Goal: Transaction & Acquisition: Download file/media

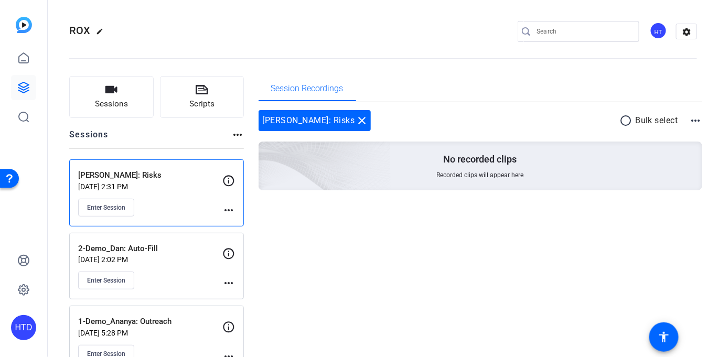
scroll to position [27, 0]
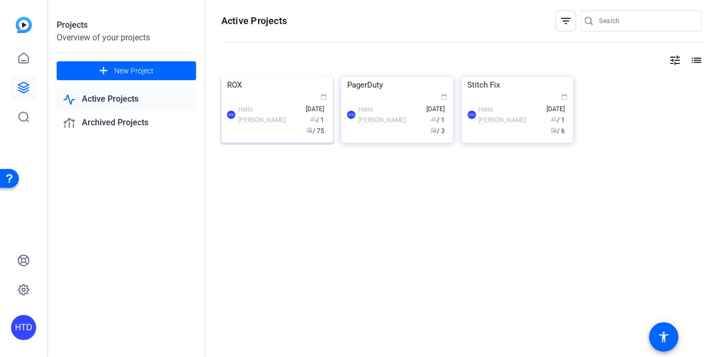
click at [241, 93] on div "ROX" at bounding box center [277, 85] width 100 height 16
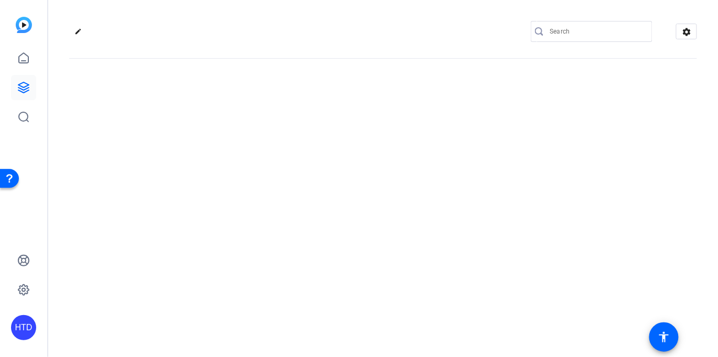
click at [241, 149] on div "edit settings" at bounding box center [382, 178] width 669 height 357
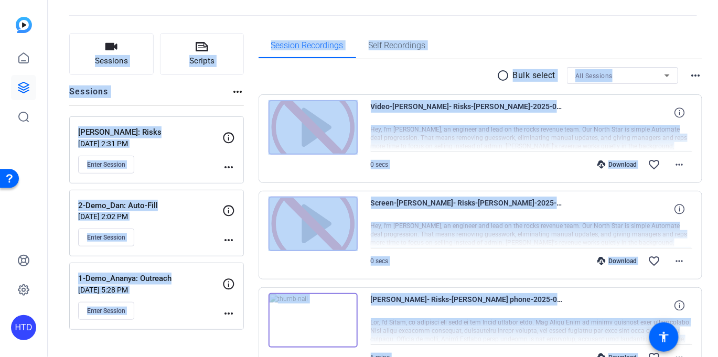
scroll to position [54, 0]
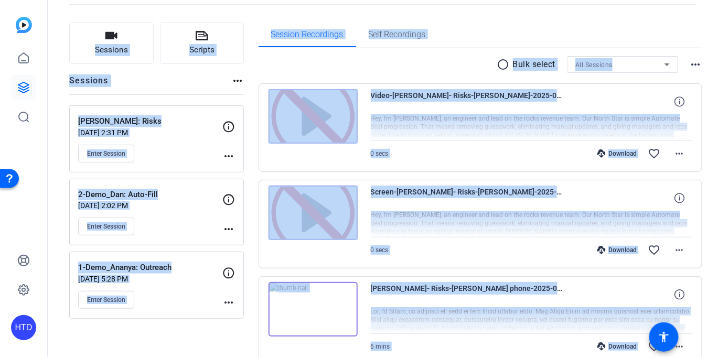
click at [199, 265] on p "1-Demo_Ananya: Outreach" at bounding box center [150, 268] width 144 height 12
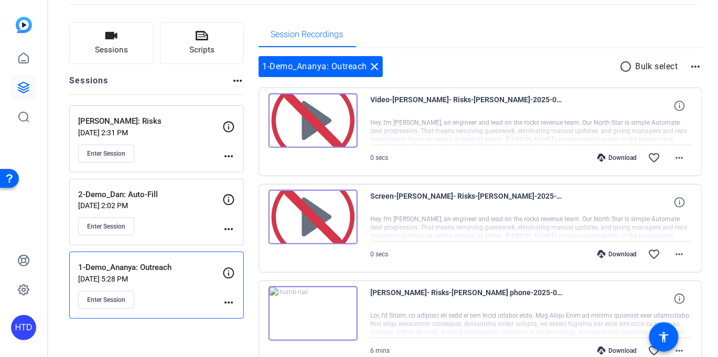
click at [199, 265] on p "1-Demo_Ananya: Outreach" at bounding box center [150, 268] width 144 height 12
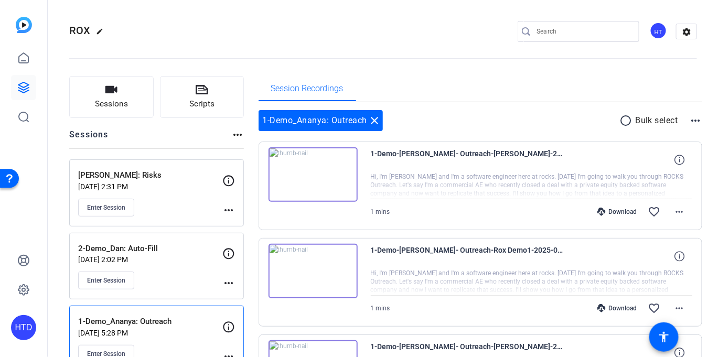
scroll to position [23, 0]
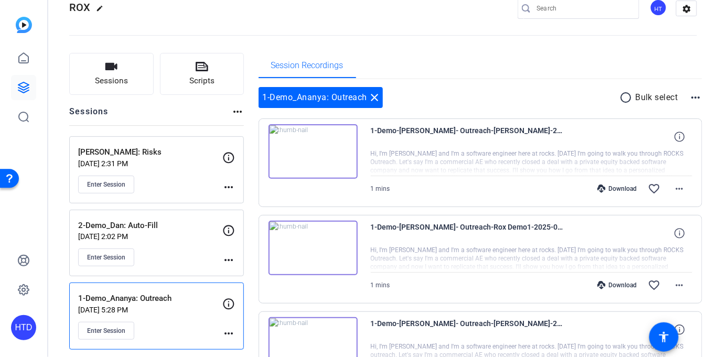
click at [313, 151] on img at bounding box center [312, 151] width 89 height 55
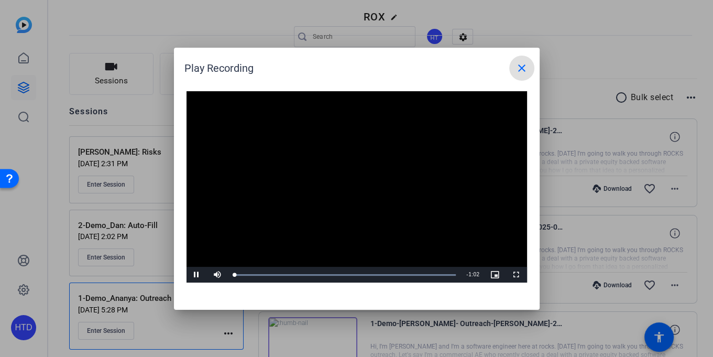
click at [346, 187] on video "Video Player" at bounding box center [357, 187] width 341 height 192
click at [416, 274] on div "Loaded : 100.00% 0:51 0:02" at bounding box center [345, 275] width 223 height 3
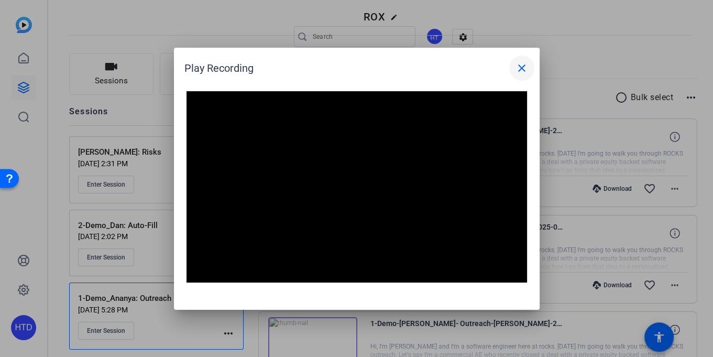
click at [524, 71] on mat-icon "close" at bounding box center [522, 68] width 13 height 13
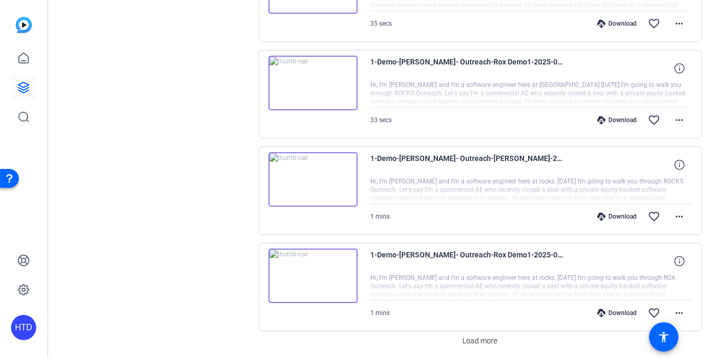
scroll to position [803, 0]
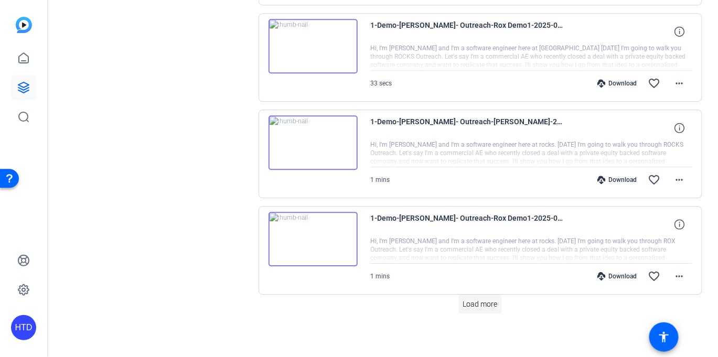
click at [484, 299] on span "Load more" at bounding box center [480, 304] width 35 height 11
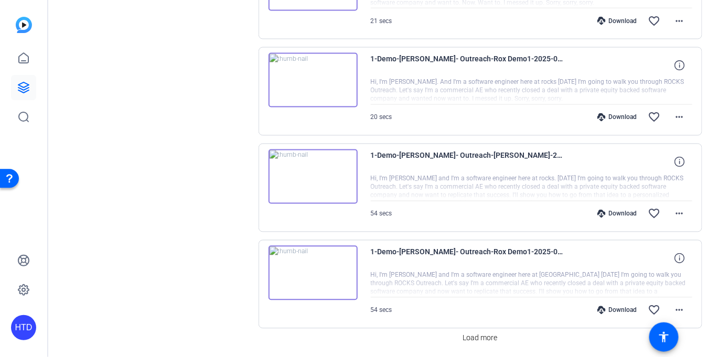
scroll to position [1765, 0]
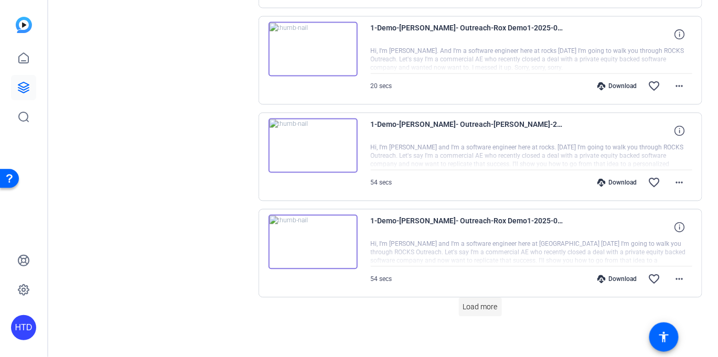
click at [480, 302] on span "Load more" at bounding box center [480, 307] width 35 height 11
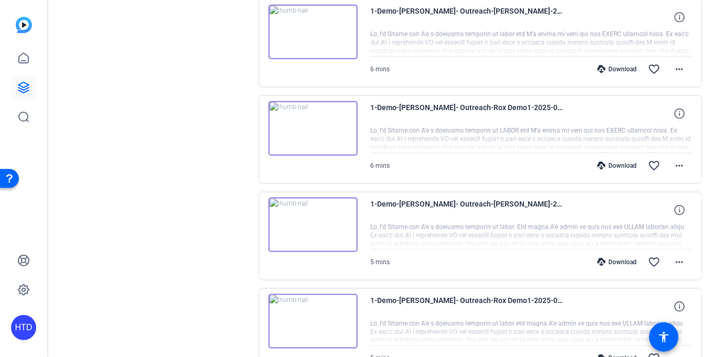
scroll to position [2726, 0]
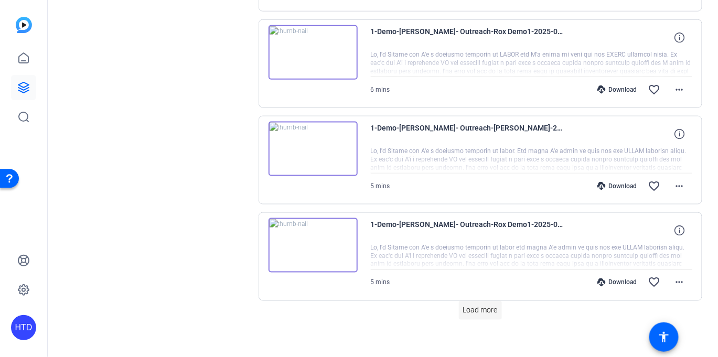
click at [470, 305] on span "Load more" at bounding box center [480, 310] width 35 height 11
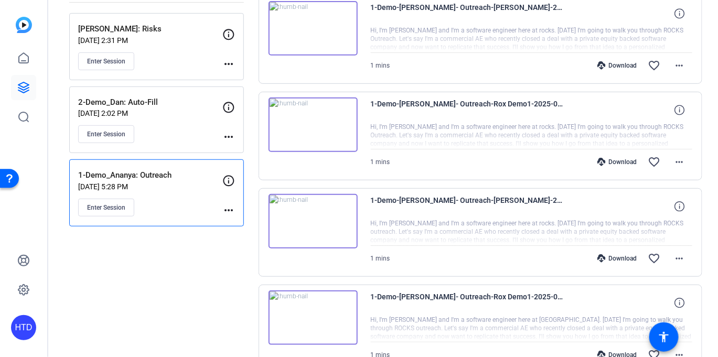
scroll to position [0, 0]
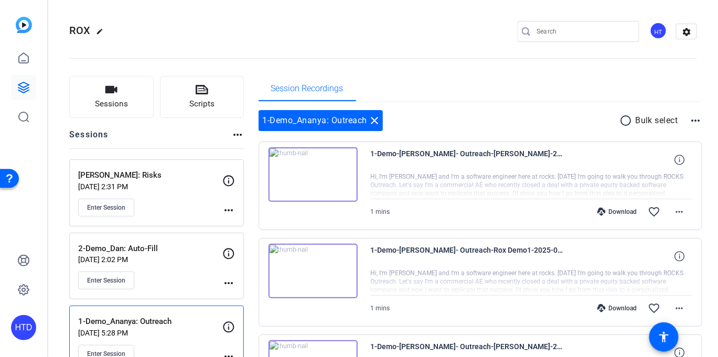
click at [620, 123] on mat-icon "radio_button_unchecked" at bounding box center [628, 120] width 16 height 13
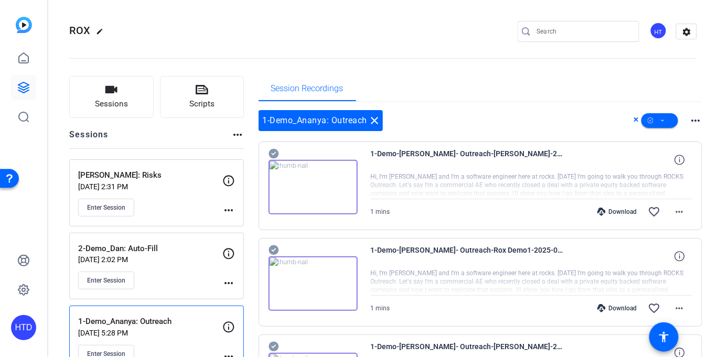
click at [691, 122] on mat-icon "more_horiz" at bounding box center [695, 120] width 13 height 13
click at [590, 117] on div at bounding box center [359, 178] width 718 height 357
click at [660, 119] on icon at bounding box center [662, 120] width 5 height 13
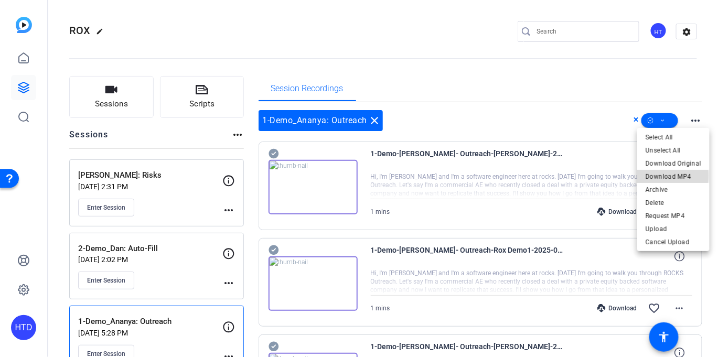
click at [665, 176] on span "Download MP4" at bounding box center [673, 176] width 56 height 13
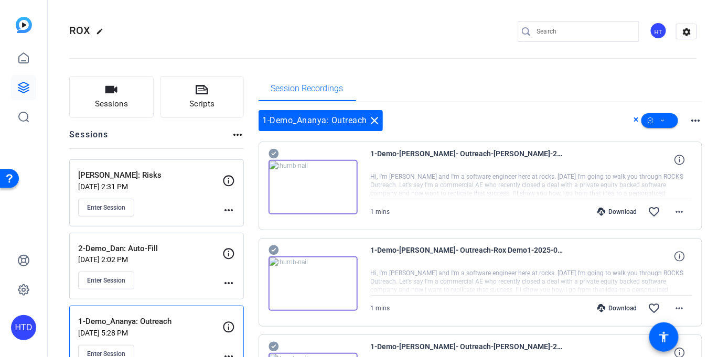
click at [270, 154] on icon at bounding box center [273, 154] width 10 height 10
click at [271, 250] on icon at bounding box center [273, 250] width 10 height 13
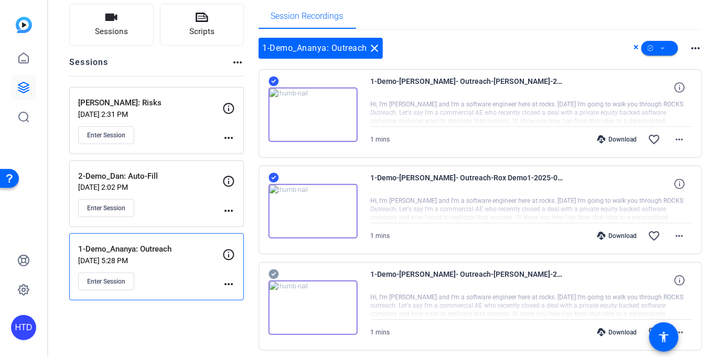
scroll to position [115, 0]
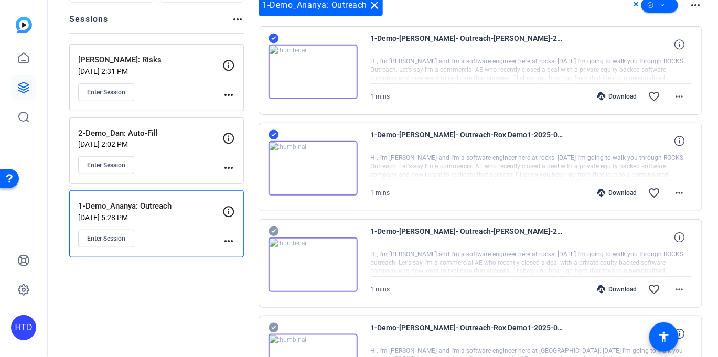
click at [275, 228] on icon at bounding box center [273, 231] width 10 height 13
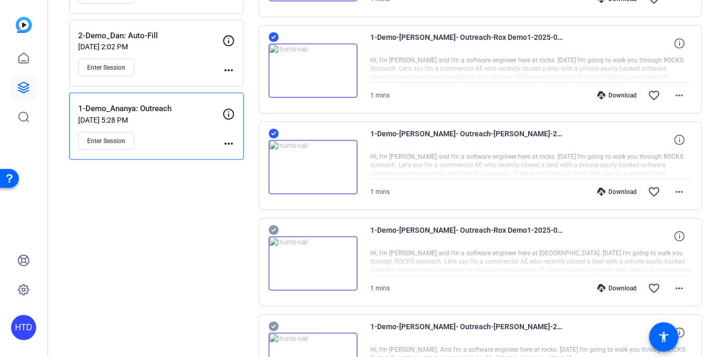
scroll to position [256, 0]
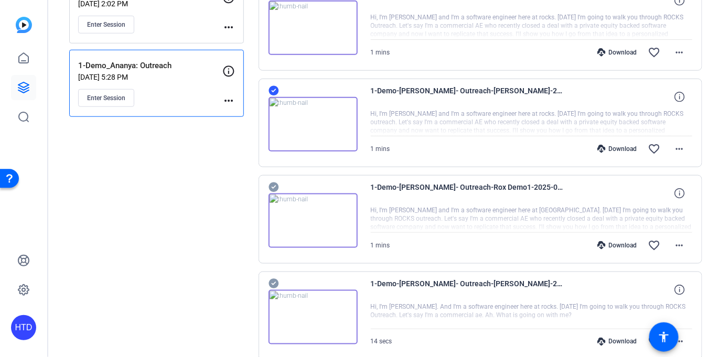
click at [274, 184] on icon at bounding box center [273, 187] width 10 height 13
click at [273, 281] on icon at bounding box center [273, 284] width 10 height 10
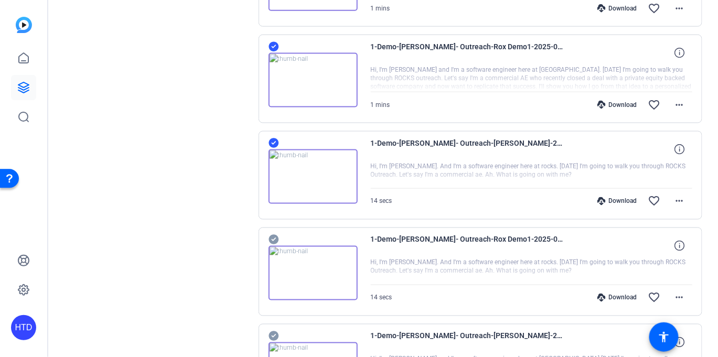
click at [271, 236] on icon at bounding box center [273, 240] width 10 height 10
click at [276, 333] on icon at bounding box center [273, 336] width 10 height 10
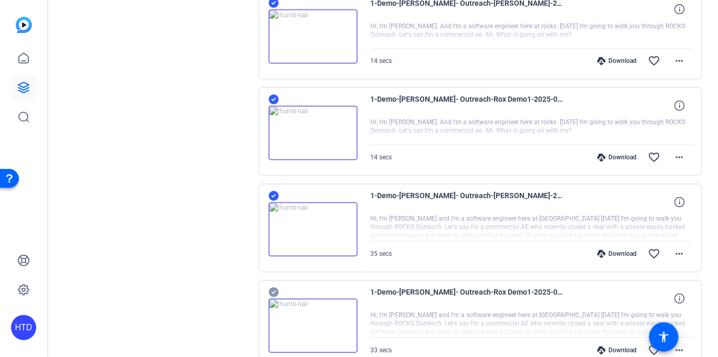
scroll to position [661, 0]
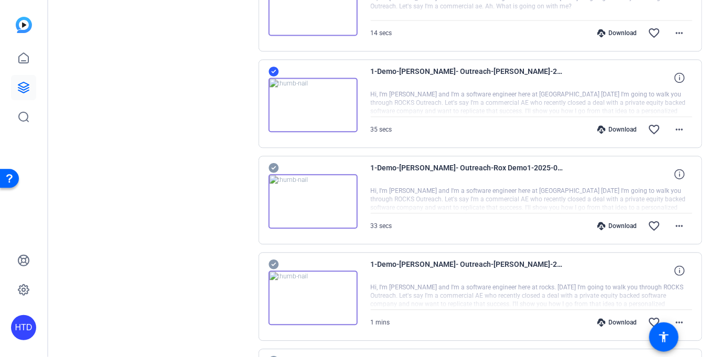
click at [273, 259] on icon at bounding box center [273, 264] width 10 height 10
click at [273, 164] on icon at bounding box center [273, 168] width 10 height 10
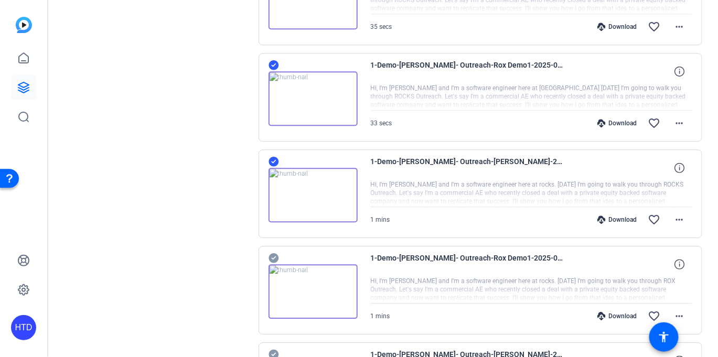
scroll to position [928, 0]
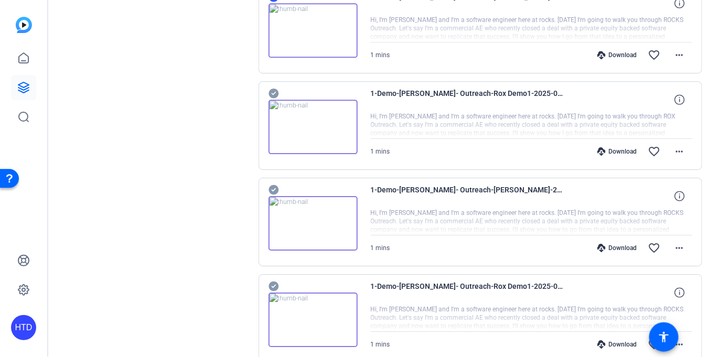
click at [270, 87] on icon at bounding box center [273, 93] width 10 height 13
click at [271, 188] on icon at bounding box center [273, 190] width 10 height 10
click at [273, 284] on icon at bounding box center [273, 286] width 10 height 10
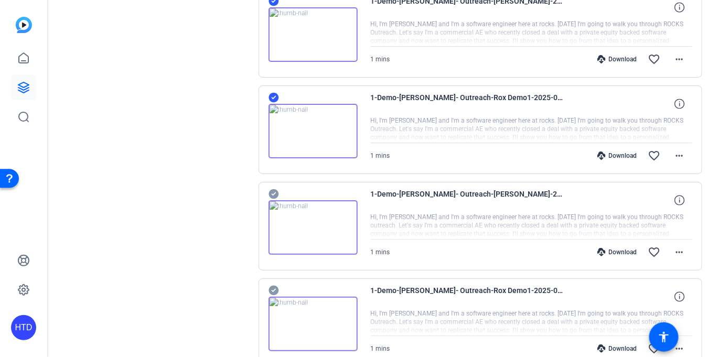
scroll to position [1186, 0]
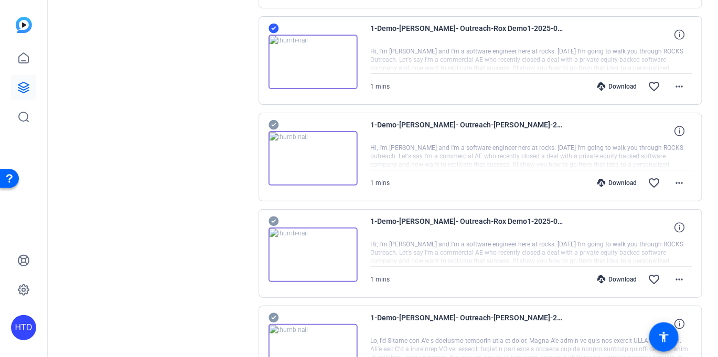
click at [273, 120] on icon at bounding box center [273, 125] width 10 height 10
click at [269, 215] on icon at bounding box center [273, 221] width 10 height 13
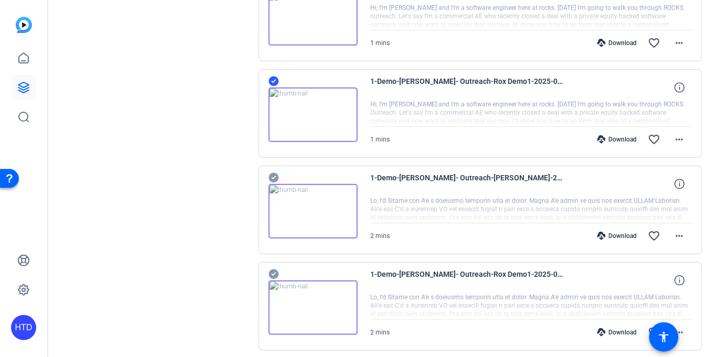
click at [274, 173] on icon at bounding box center [273, 178] width 10 height 10
click at [274, 269] on icon at bounding box center [273, 274] width 10 height 10
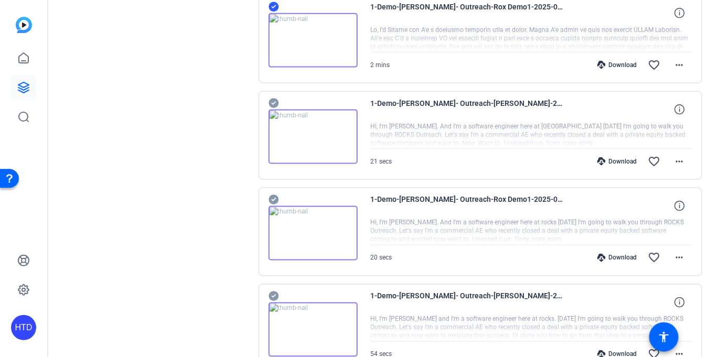
scroll to position [1598, 0]
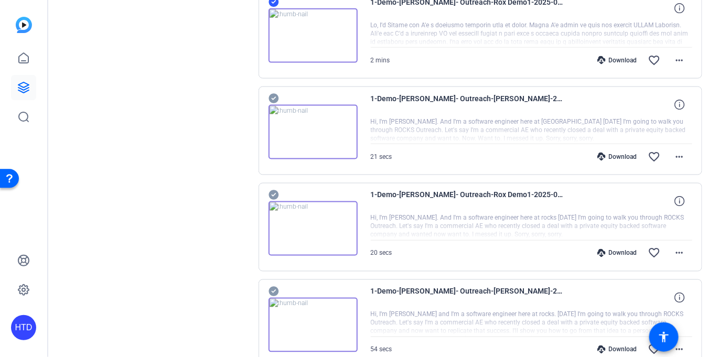
click at [271, 93] on icon at bounding box center [273, 98] width 10 height 13
click at [273, 190] on icon at bounding box center [273, 195] width 10 height 10
click at [271, 287] on icon at bounding box center [273, 292] width 10 height 10
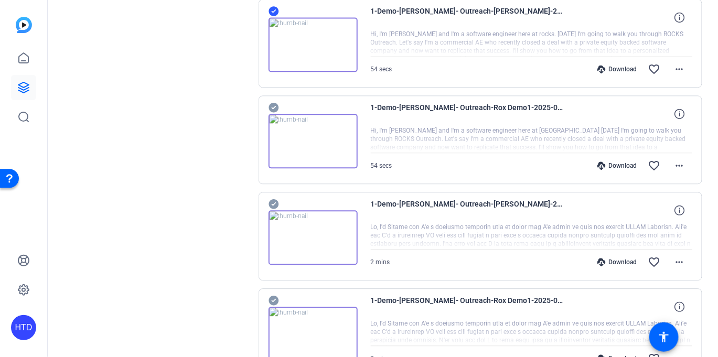
scroll to position [1857, 0]
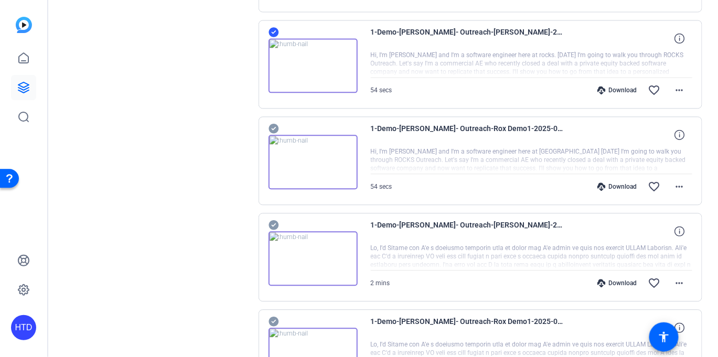
click at [275, 124] on icon at bounding box center [273, 129] width 10 height 10
click at [274, 220] on icon at bounding box center [273, 225] width 10 height 10
click at [270, 315] on icon at bounding box center [273, 321] width 10 height 13
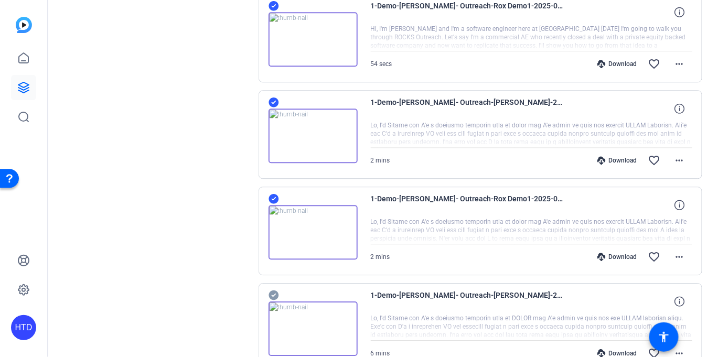
scroll to position [1985, 0]
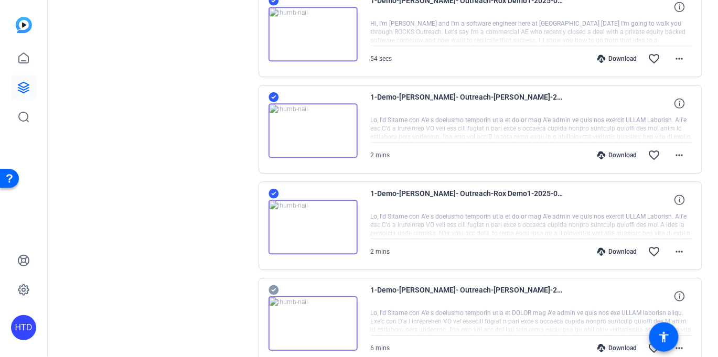
click at [274, 284] on icon at bounding box center [273, 290] width 10 height 13
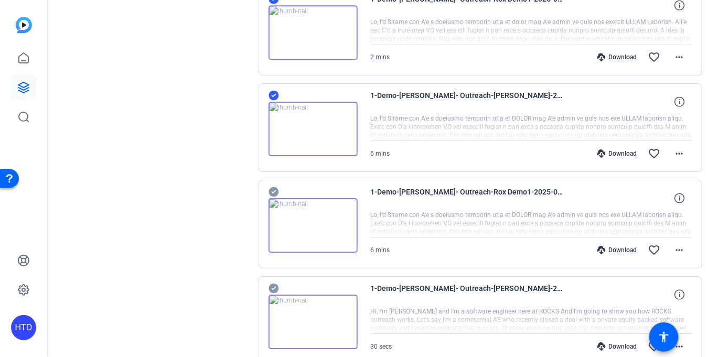
click at [273, 187] on icon at bounding box center [273, 192] width 10 height 10
click at [273, 284] on icon at bounding box center [273, 289] width 10 height 10
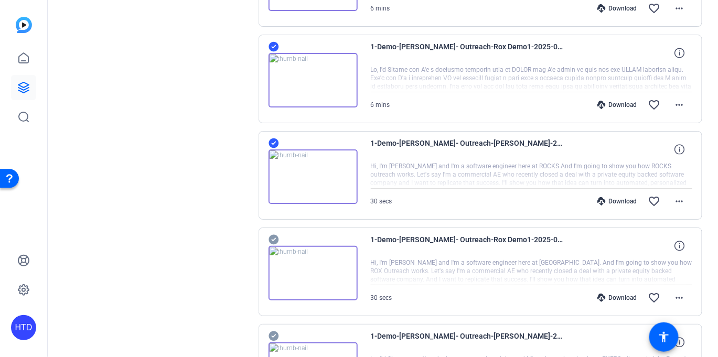
click at [272, 235] on icon at bounding box center [273, 240] width 10 height 10
click at [274, 331] on icon at bounding box center [273, 336] width 10 height 10
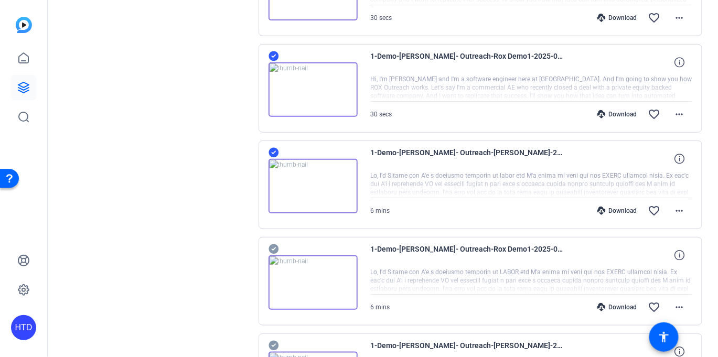
scroll to position [2648, 0]
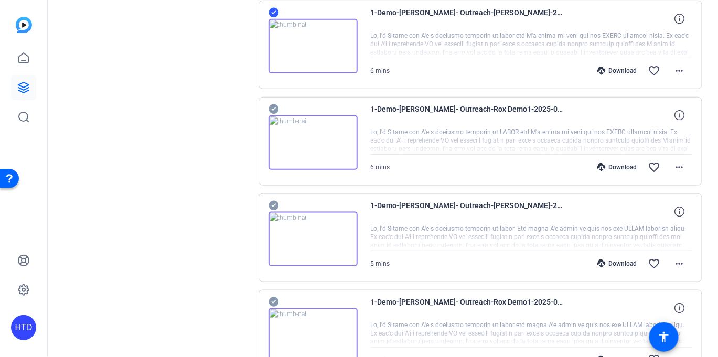
click at [273, 103] on icon at bounding box center [273, 109] width 10 height 13
click at [272, 201] on icon at bounding box center [273, 206] width 10 height 10
click at [275, 296] on icon at bounding box center [273, 302] width 10 height 13
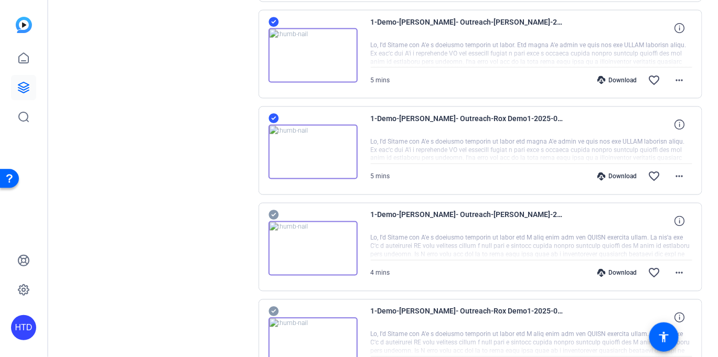
click at [273, 210] on icon at bounding box center [273, 215] width 10 height 10
click at [275, 307] on icon at bounding box center [273, 312] width 10 height 10
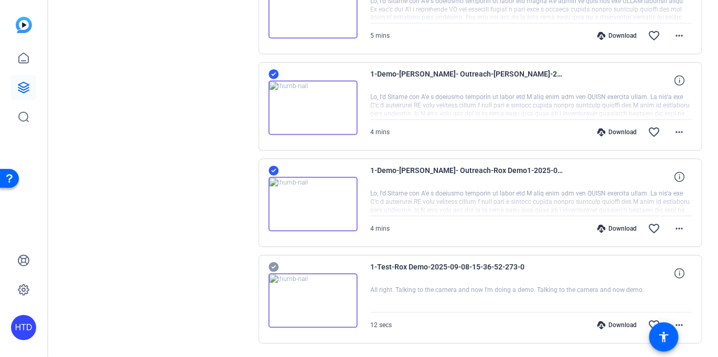
scroll to position [2995, 0]
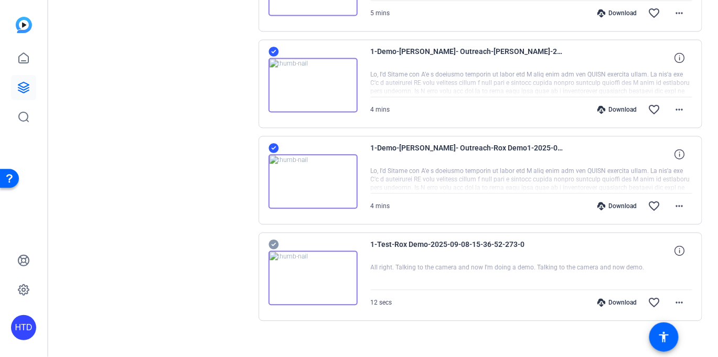
click at [274, 238] on icon at bounding box center [273, 244] width 10 height 13
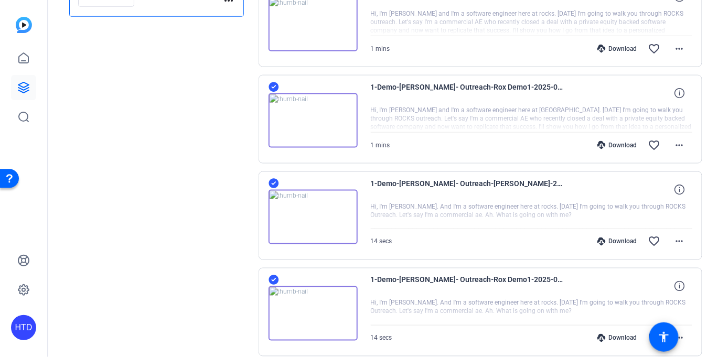
scroll to position [0, 0]
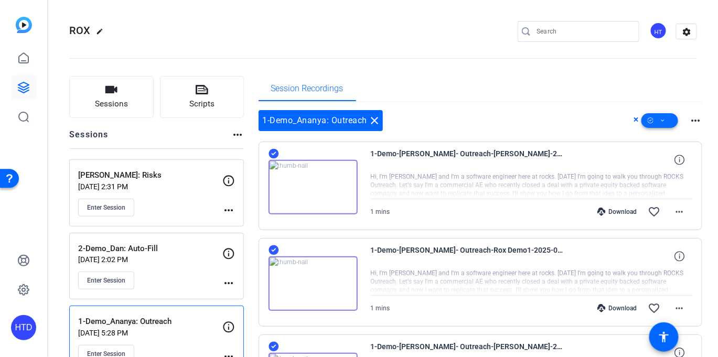
click at [652, 118] on span at bounding box center [659, 120] width 37 height 25
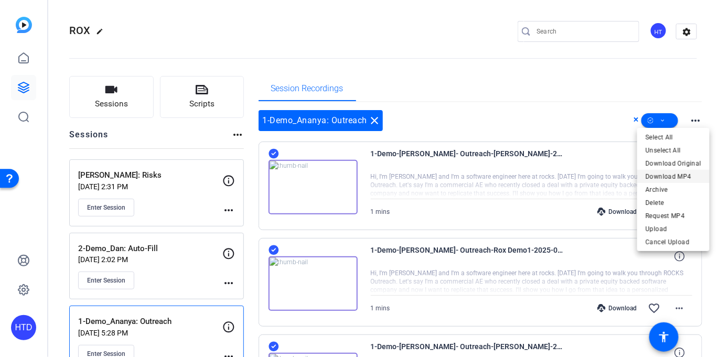
click at [663, 176] on span "Download MP4" at bounding box center [673, 176] width 56 height 13
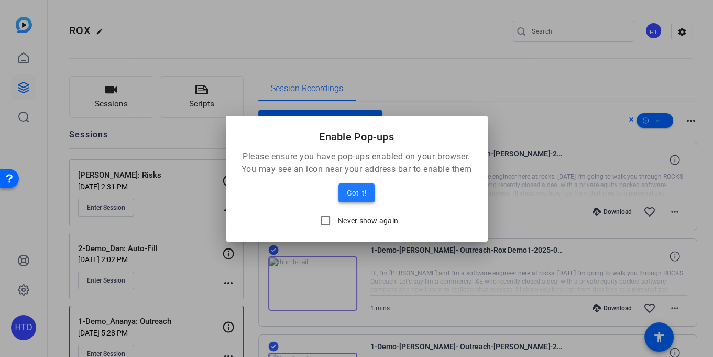
click at [356, 194] on span "Got it!" at bounding box center [356, 193] width 19 height 13
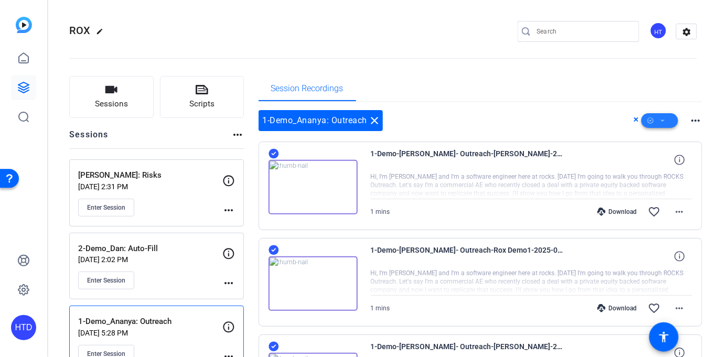
click at [662, 122] on span at bounding box center [659, 120] width 37 height 25
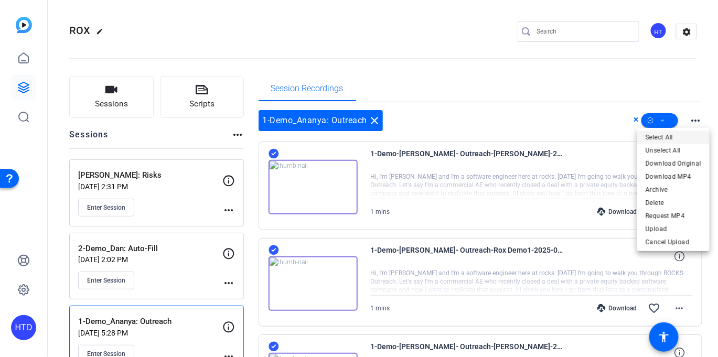
click at [666, 136] on span "Select All" at bounding box center [673, 137] width 56 height 13
click at [661, 118] on div at bounding box center [359, 178] width 718 height 357
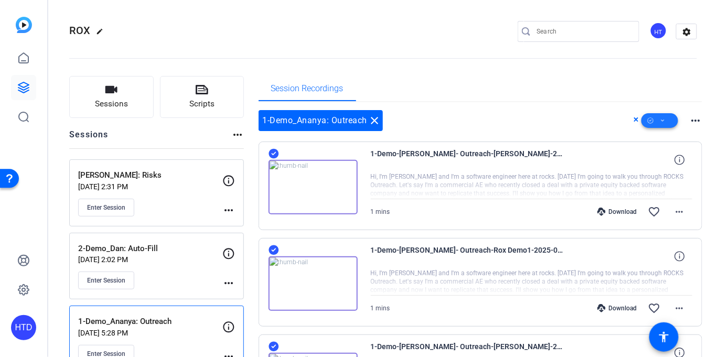
click at [661, 118] on span at bounding box center [659, 120] width 37 height 25
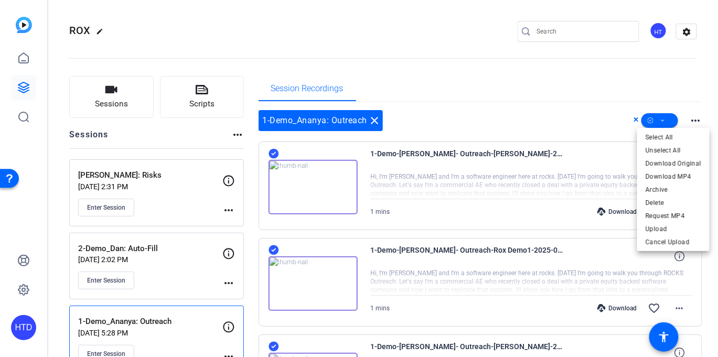
click at [579, 125] on div at bounding box center [359, 178] width 718 height 357
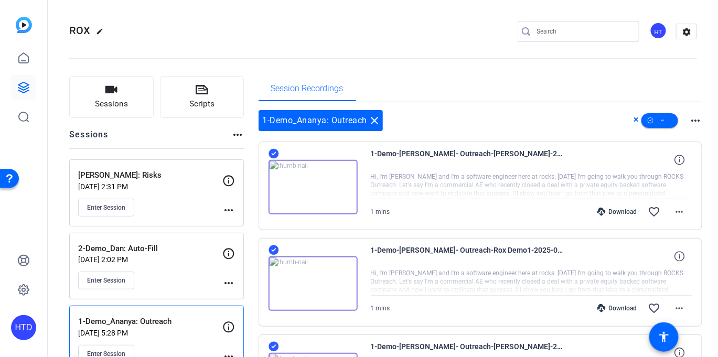
click at [617, 210] on div "Download" at bounding box center [617, 212] width 50 height 8
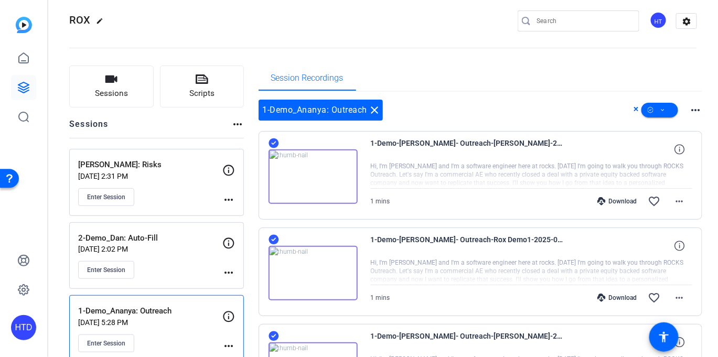
scroll to position [127, 0]
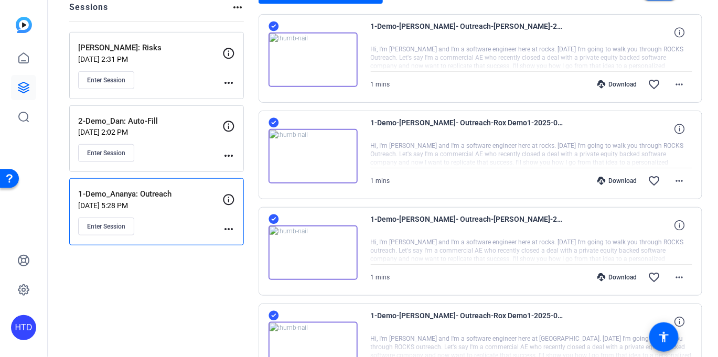
click at [619, 177] on div "Download" at bounding box center [617, 181] width 50 height 8
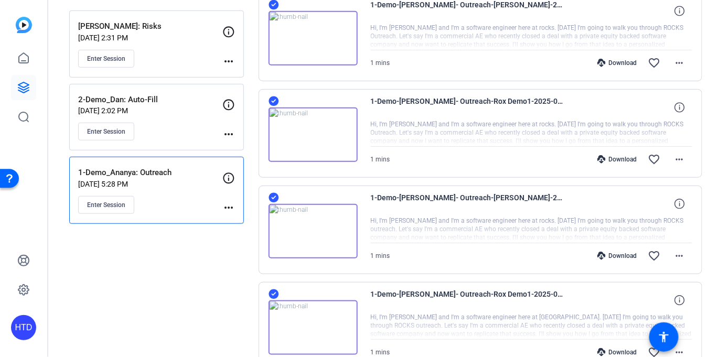
scroll to position [163, 0]
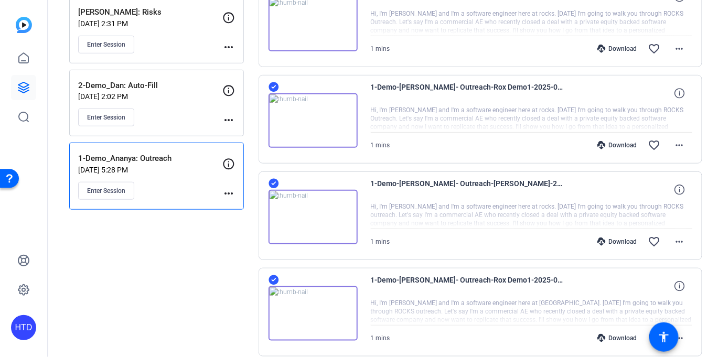
click at [618, 238] on div "Download" at bounding box center [617, 241] width 50 height 8
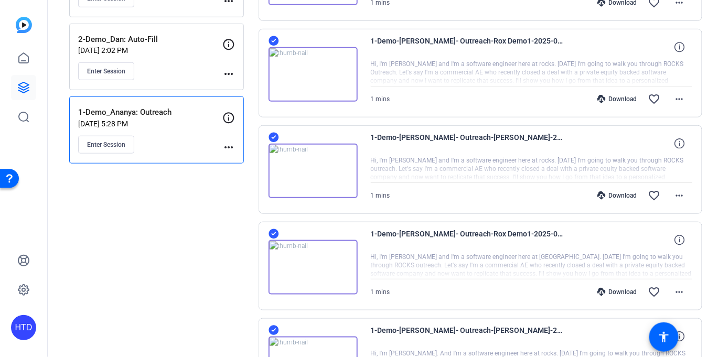
scroll to position [214, 0]
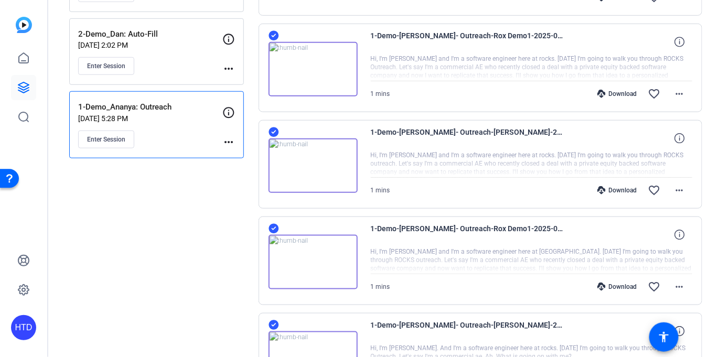
click at [626, 283] on div "Download" at bounding box center [617, 286] width 50 height 8
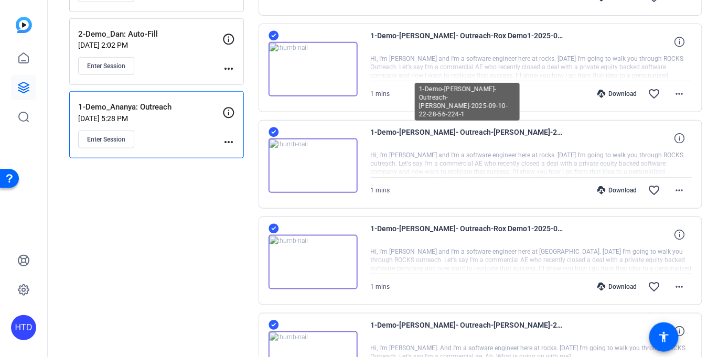
scroll to position [0, 0]
